Goal: Information Seeking & Learning: Learn about a topic

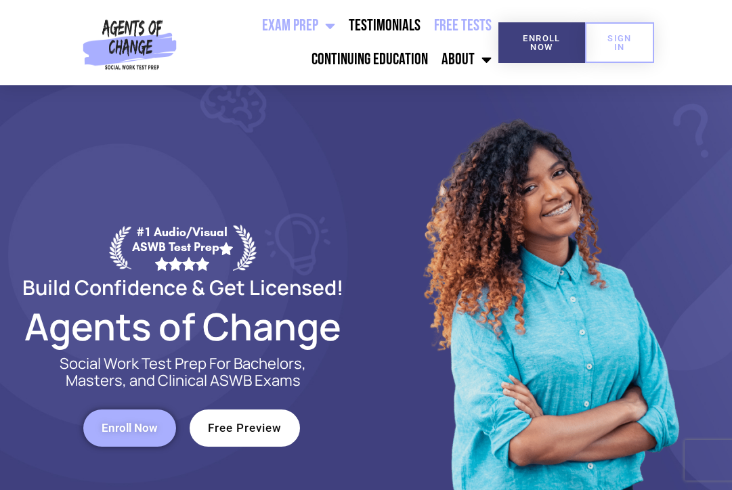
click at [463, 18] on link "Free Tests" at bounding box center [462, 26] width 71 height 34
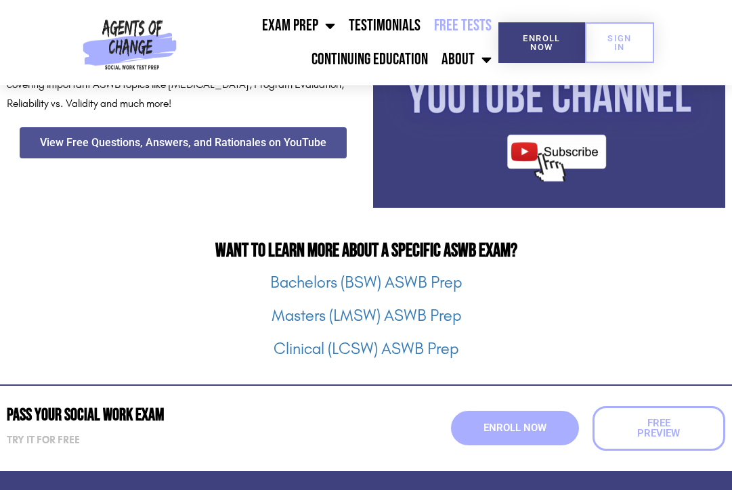
scroll to position [1562, 0]
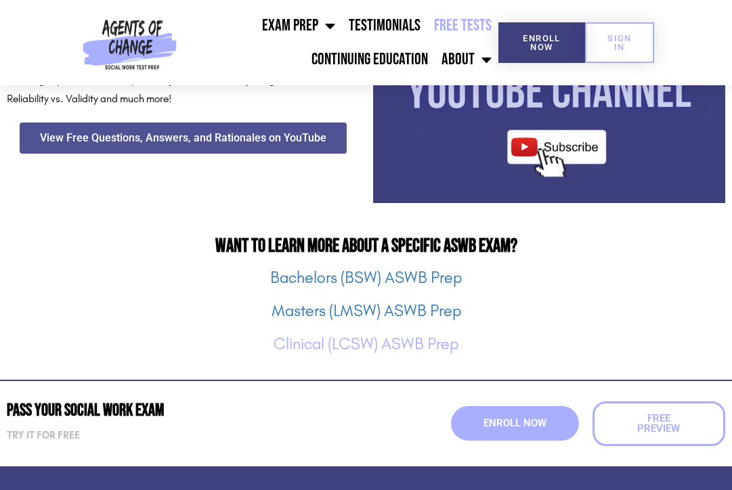
click at [423, 339] on link "Clinical (LCSW) ASWB Prep" at bounding box center [366, 344] width 185 height 19
